Goal: Information Seeking & Learning: Learn about a topic

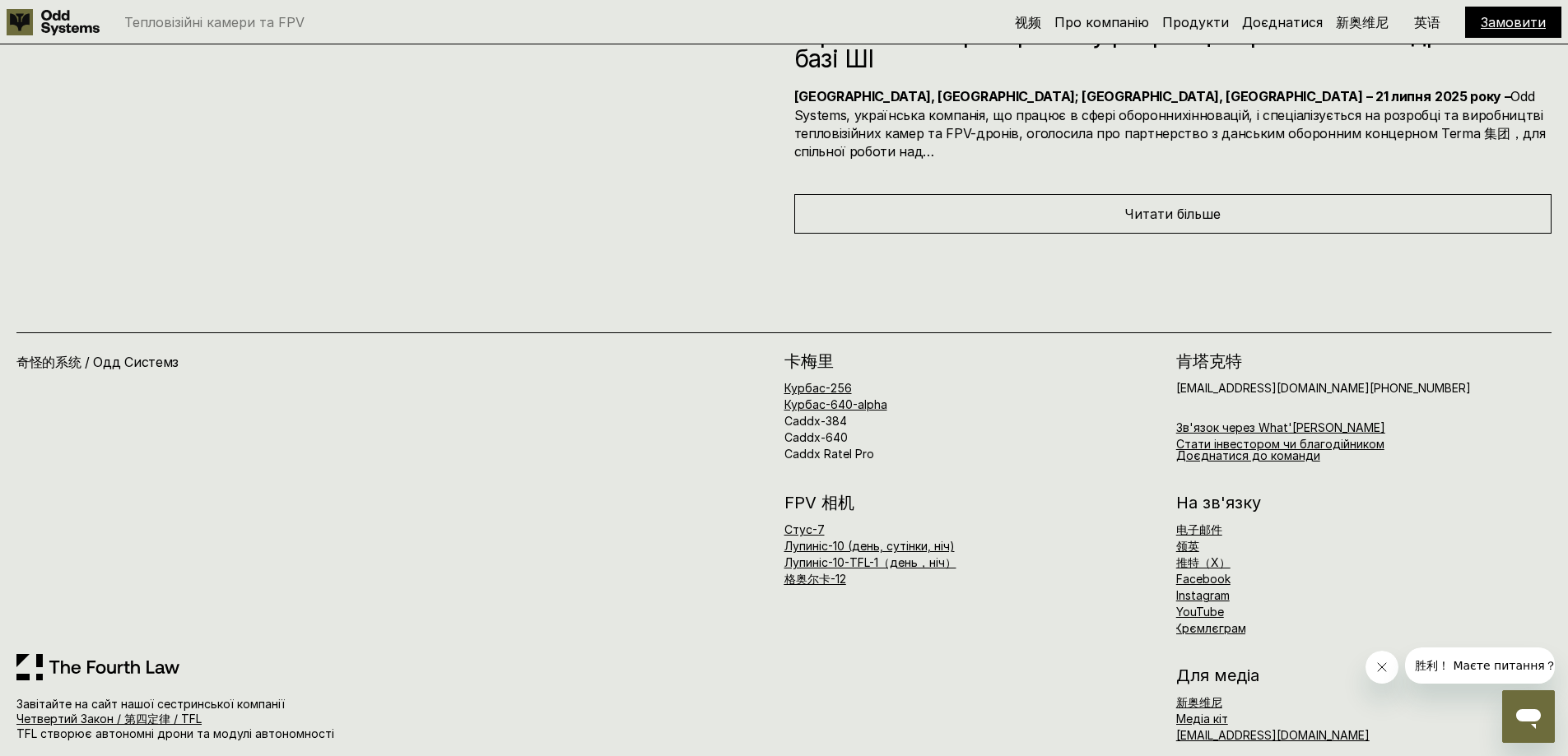
drag, startPoint x: 0, startPoint y: 0, endPoint x: 273, endPoint y: 468, distance: 541.8
click at [273, 468] on div "奇怪的系统 / Одд Системз" at bounding box center [400, 503] width 768 height 300
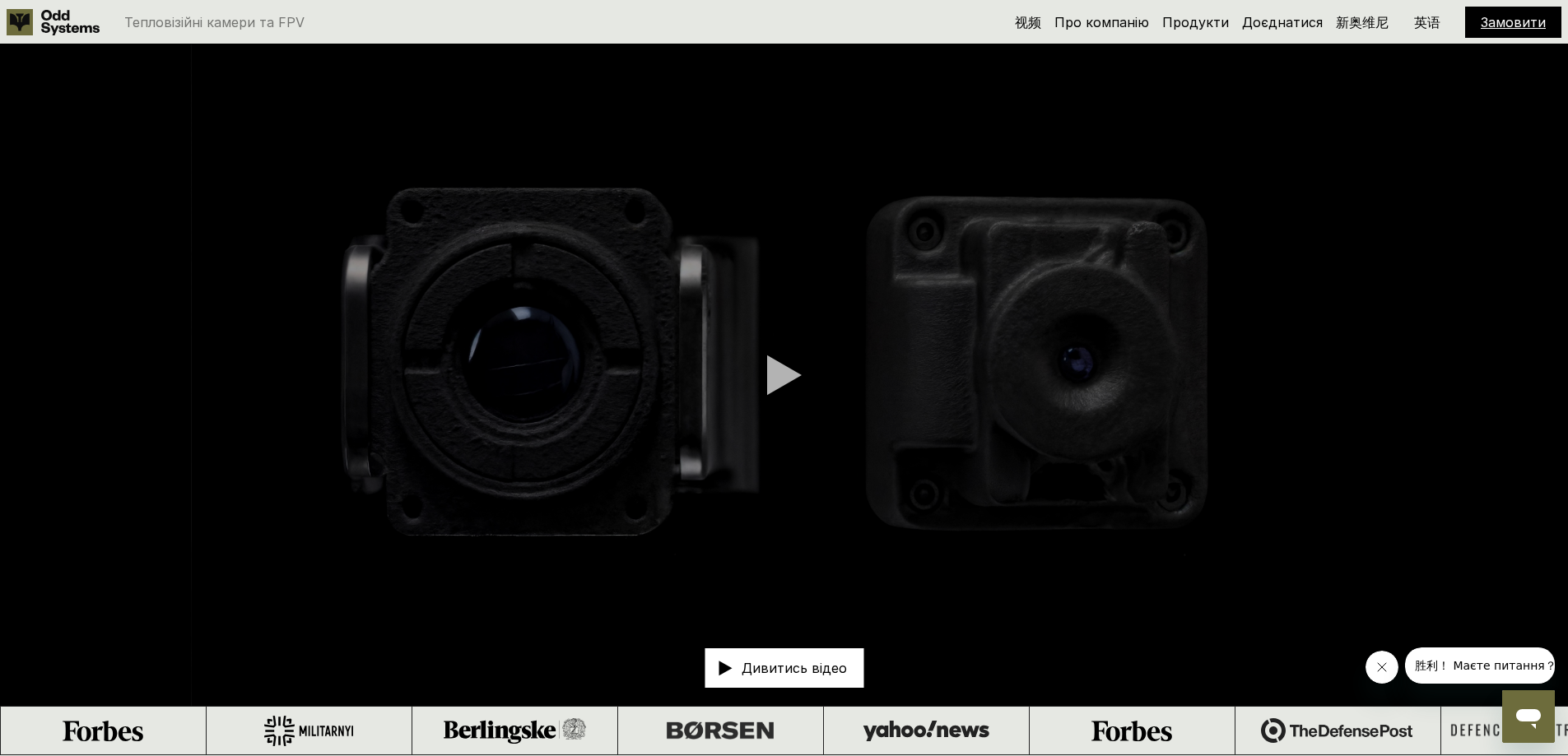
click at [779, 372] on div at bounding box center [784, 375] width 34 height 41
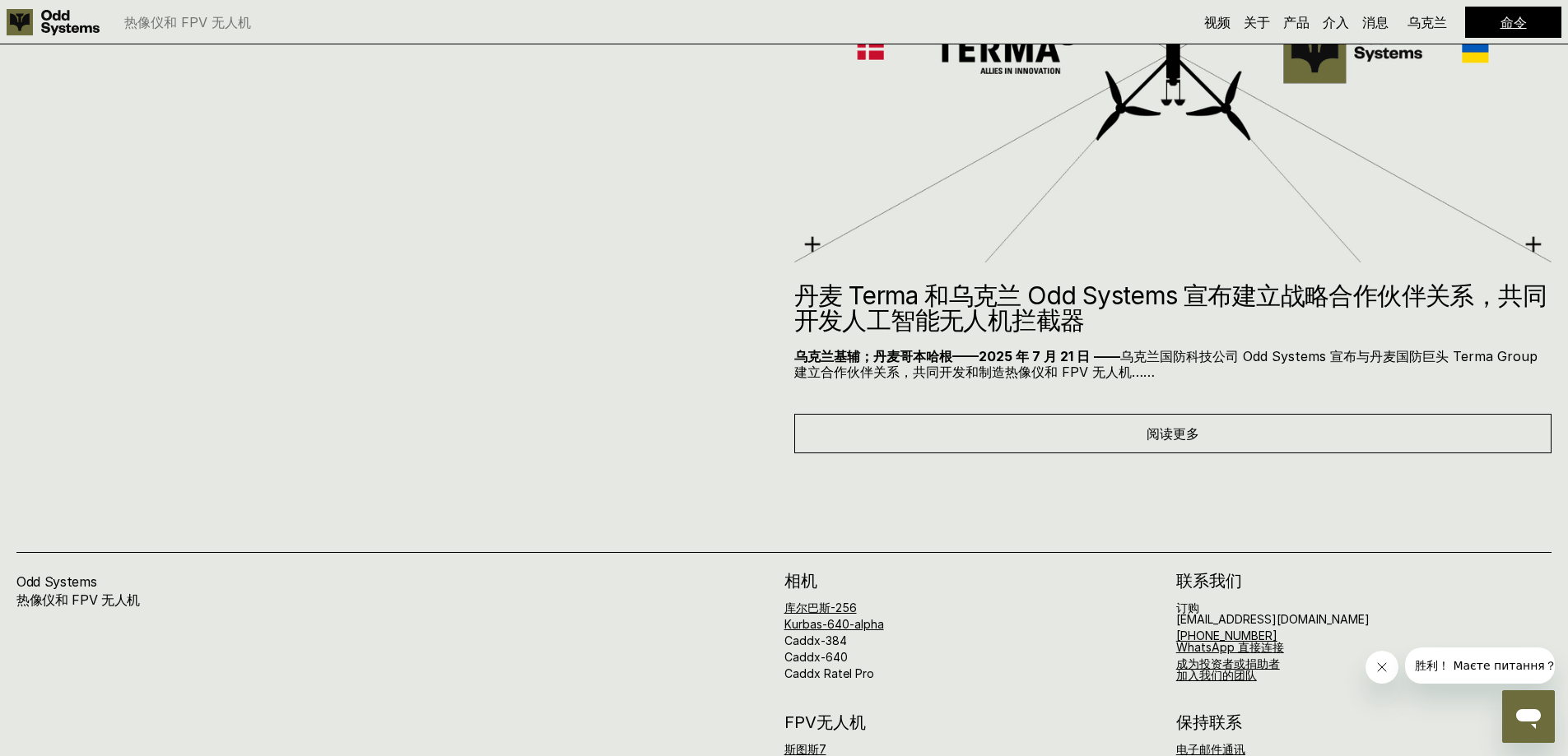
scroll to position [8790, 0]
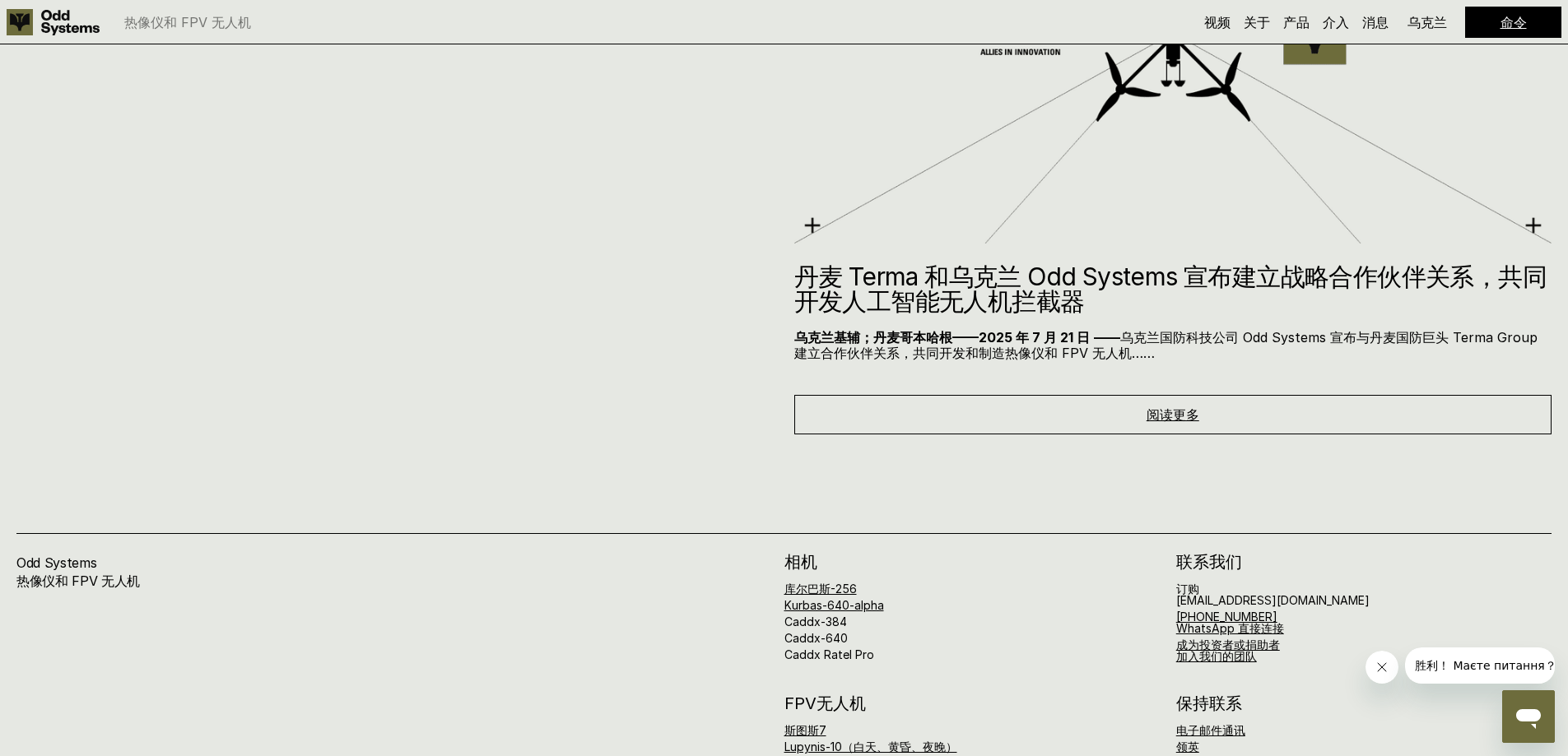
click at [1179, 407] on font "阅读更多" at bounding box center [1173, 414] width 53 height 17
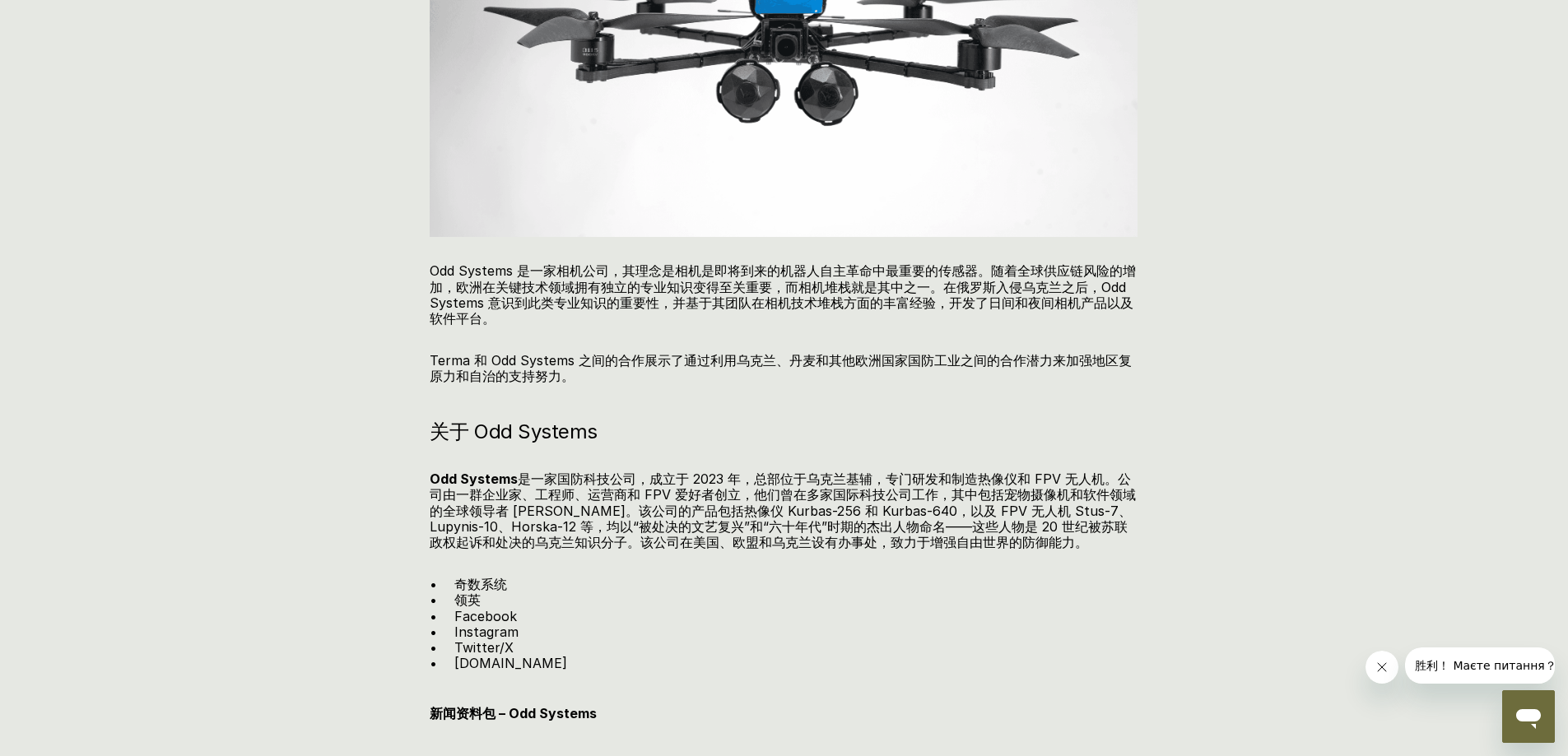
scroll to position [1728, 0]
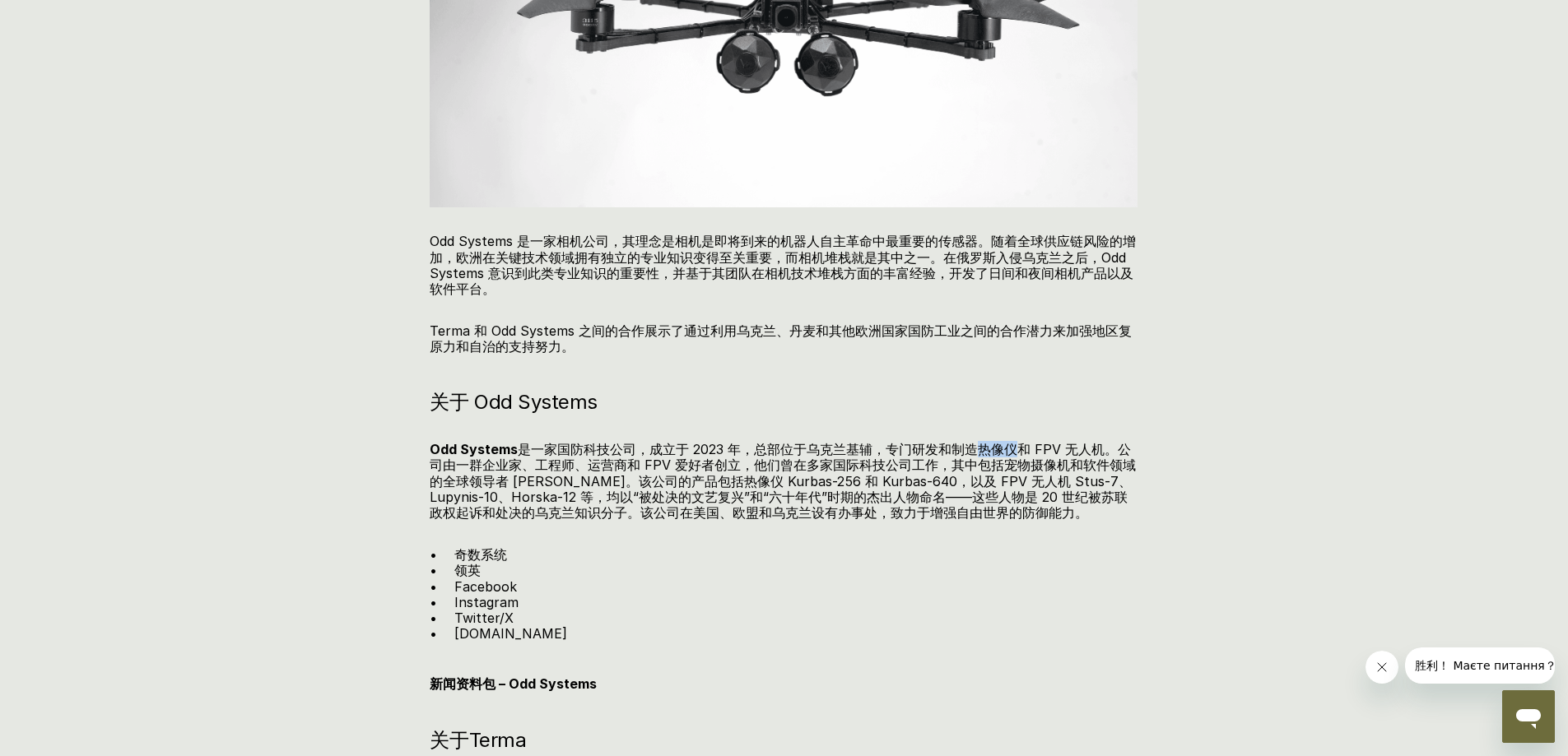
drag, startPoint x: 1014, startPoint y: 451, endPoint x: 979, endPoint y: 453, distance: 35.1
click at [979, 453] on font "是一家国防科技公司，成立于 2023 年，总部位于乌克兰基辅，专门研发和制造热像仪和 FPV 无人机。公司由一群企业家、工程师、运营商和 FPV 爱好者创立，…" at bounding box center [783, 481] width 706 height 80
copy font "热像仪"
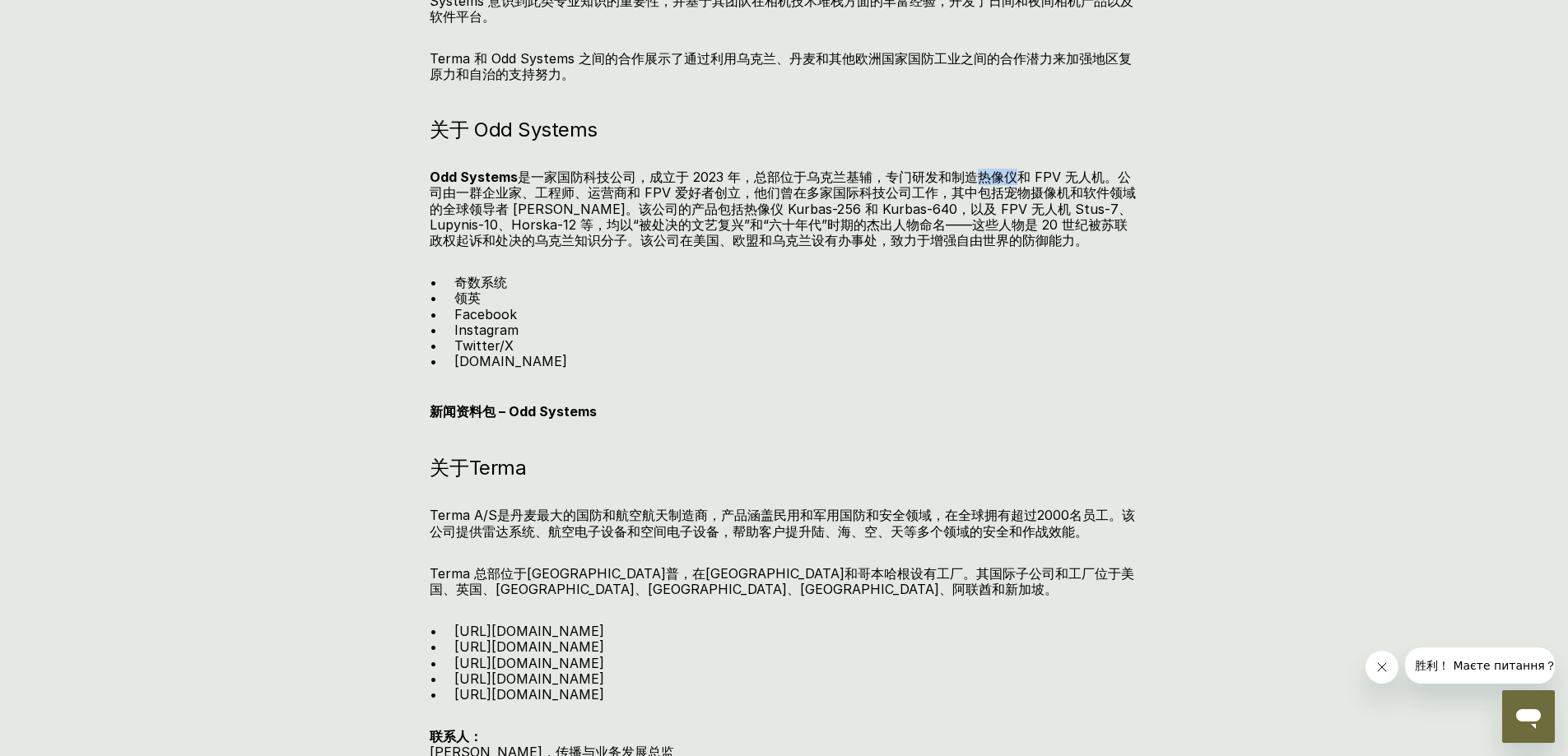
scroll to position [1811, 0]
